Goal: Use online tool/utility

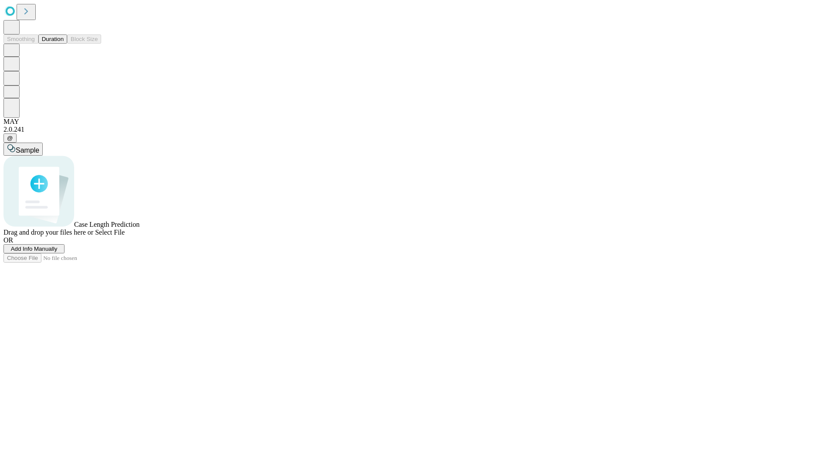
click at [64, 44] on button "Duration" at bounding box center [52, 38] width 29 height 9
click at [39, 147] on span "Sample" at bounding box center [28, 150] width 24 height 7
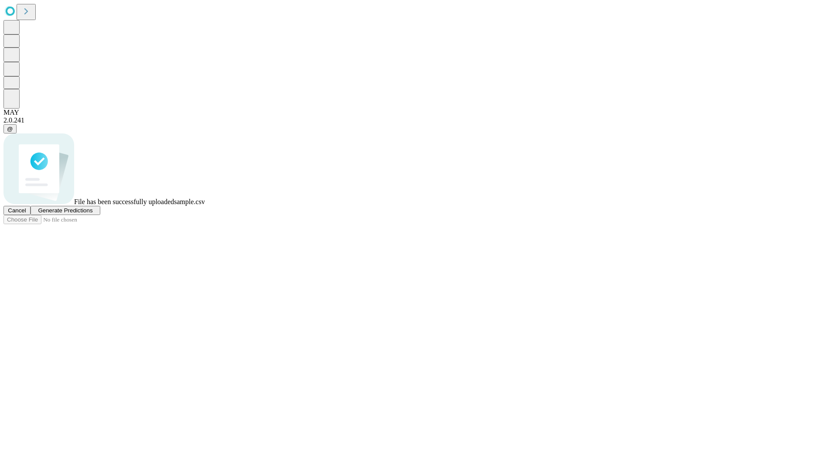
click at [92, 214] on span "Generate Predictions" at bounding box center [65, 210] width 55 height 7
